Goal: Use online tool/utility: Utilize a website feature to perform a specific function

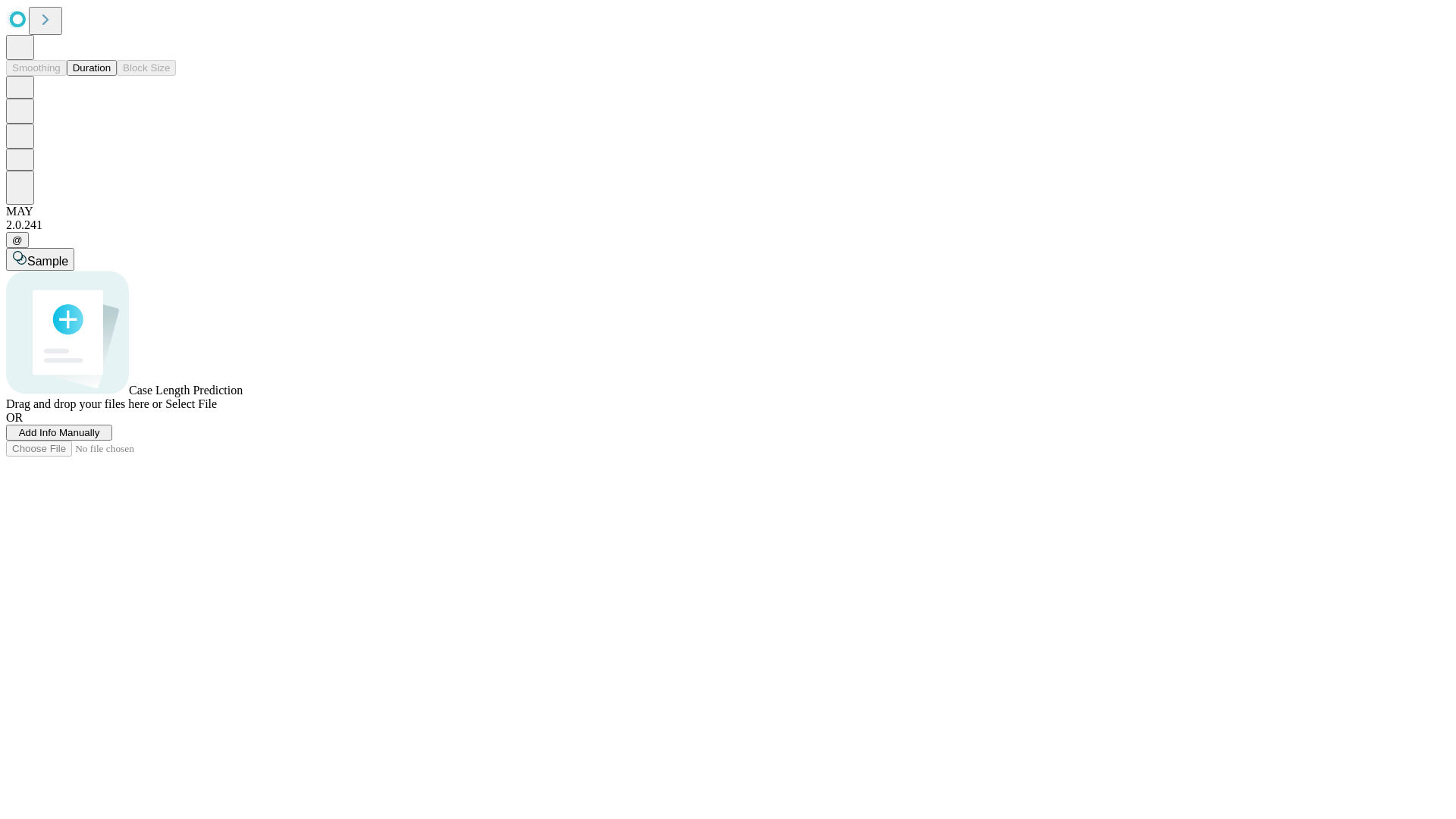
click at [111, 76] on button "Duration" at bounding box center [92, 67] width 50 height 16
click at [217, 410] on span "Select File" at bounding box center [191, 403] width 51 height 13
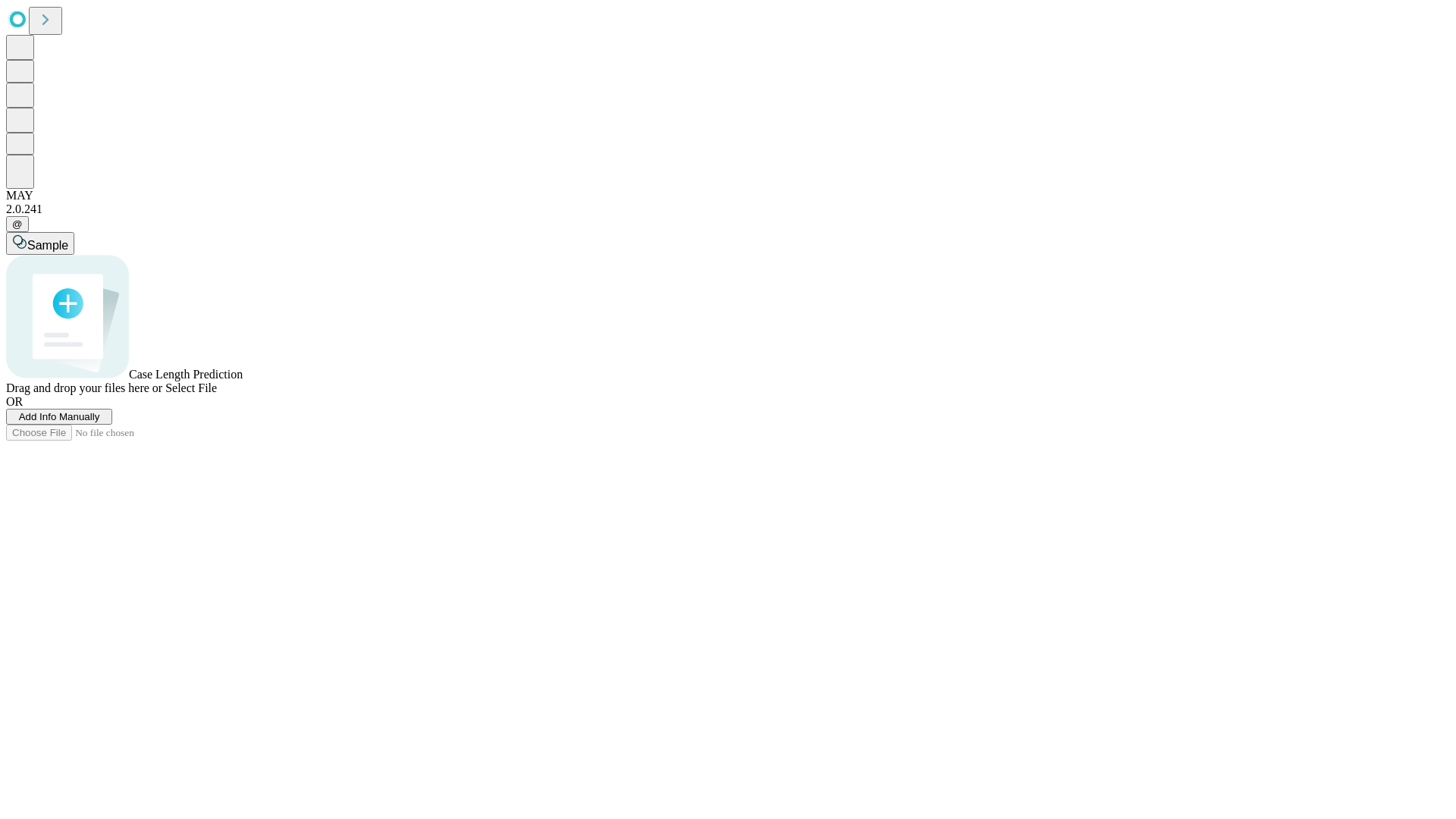
click at [217, 394] on span "Select File" at bounding box center [191, 388] width 51 height 13
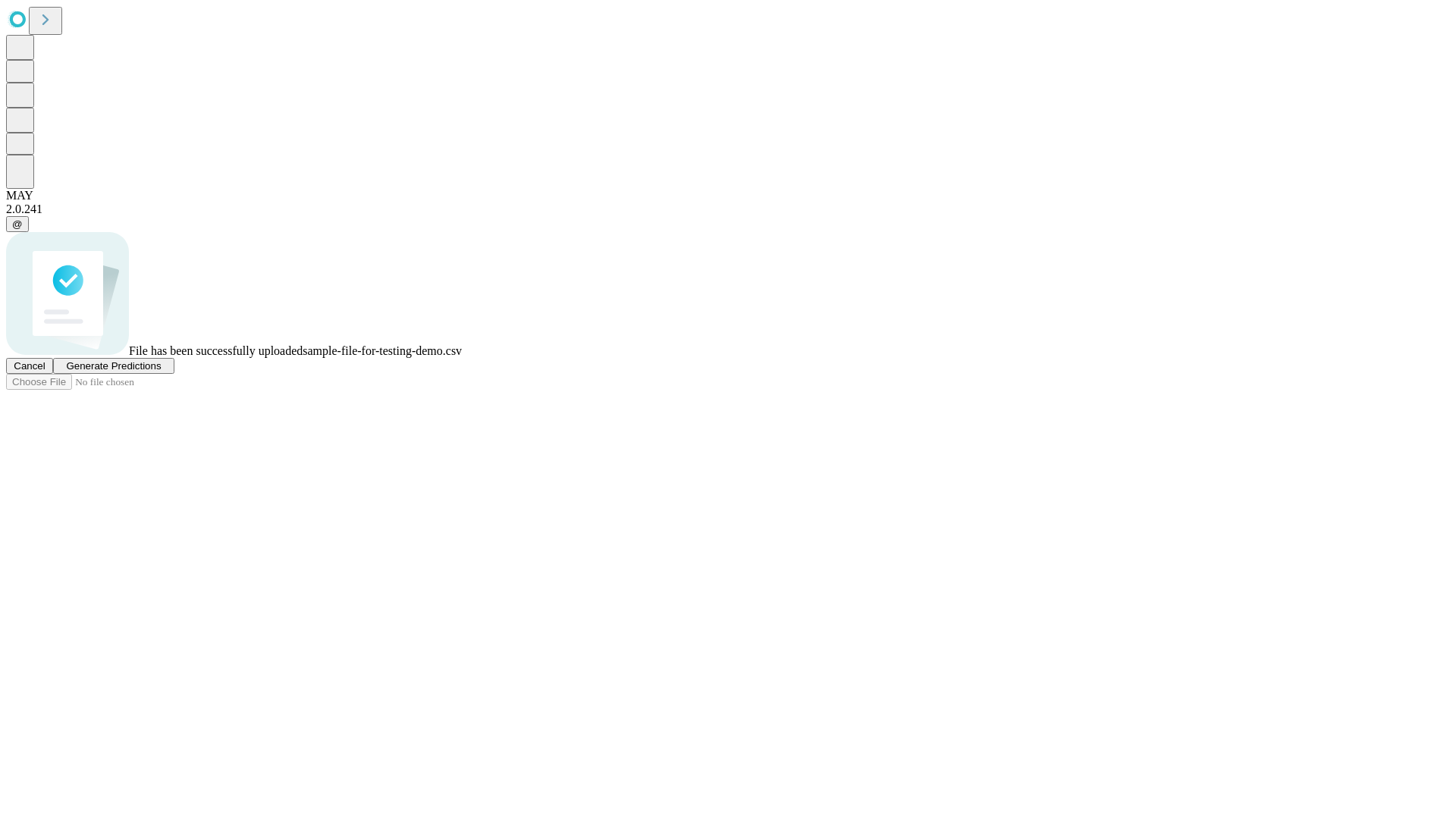
click at [161, 372] on span "Generate Predictions" at bounding box center [113, 365] width 95 height 11
